Goal: Task Accomplishment & Management: Complete application form

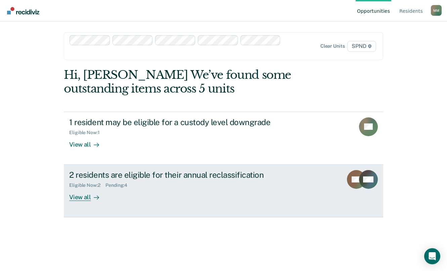
click at [80, 201] on div "View all" at bounding box center [88, 194] width 38 height 13
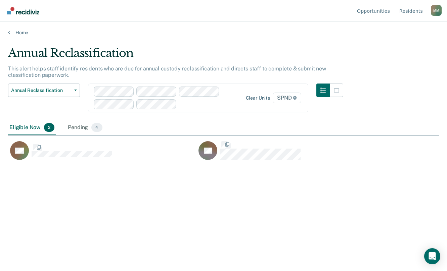
scroll to position [170, 426]
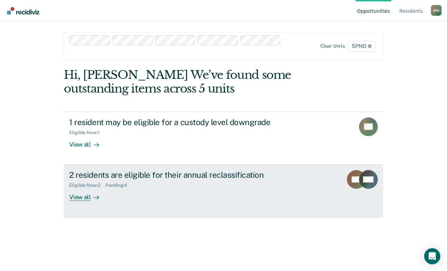
click at [74, 198] on div "View all" at bounding box center [88, 194] width 38 height 13
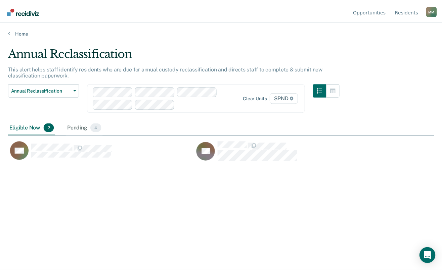
scroll to position [170, 426]
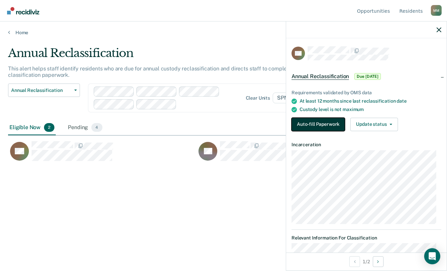
click at [321, 124] on button "Auto-fill Paperwork" at bounding box center [318, 124] width 53 height 13
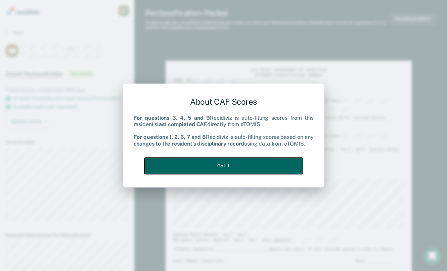
click at [248, 163] on button "Got it" at bounding box center [223, 166] width 159 height 16
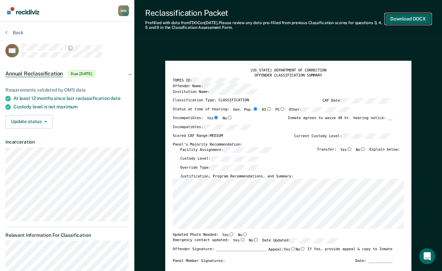
click at [412, 17] on button "Download DOCX" at bounding box center [408, 18] width 46 height 11
type textarea "x"
